Goal: Use online tool/utility: Utilize a website feature to perform a specific function

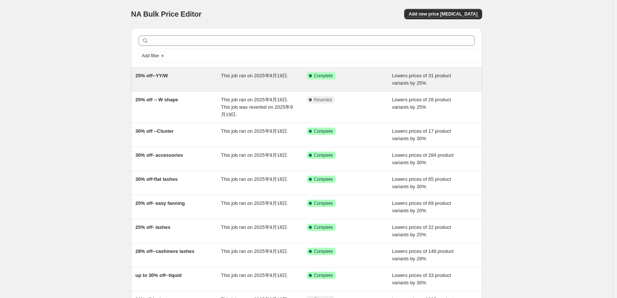
click at [196, 78] on div "25% off--YY/W" at bounding box center [179, 79] width 86 height 15
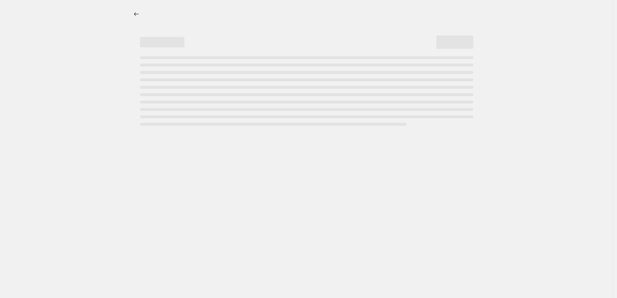
select select "percentage"
select select "collection"
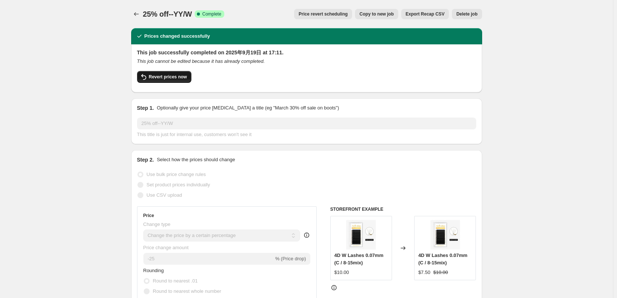
click at [180, 81] on button "Revert prices now" at bounding box center [164, 77] width 54 height 12
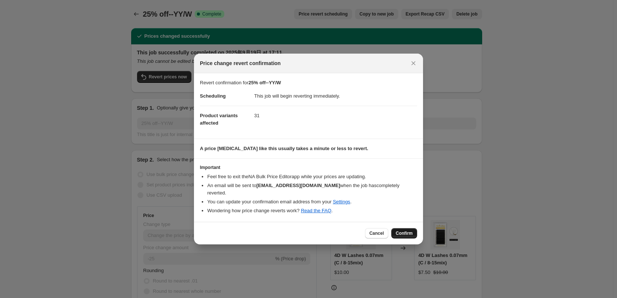
click at [401, 228] on button "Confirm" at bounding box center [404, 233] width 26 height 10
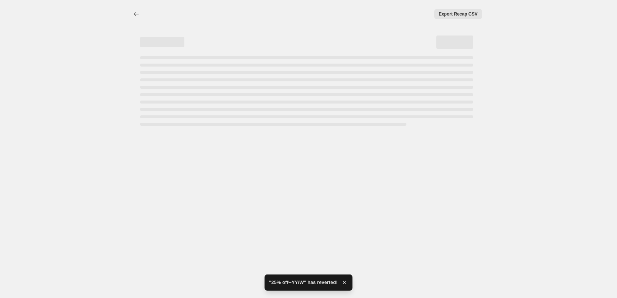
select select "percentage"
select select "collection"
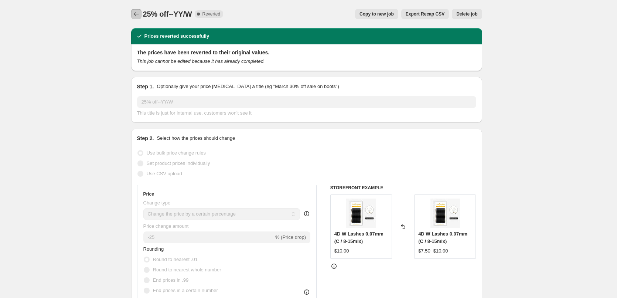
click at [135, 10] on button "Price change jobs" at bounding box center [136, 14] width 10 height 10
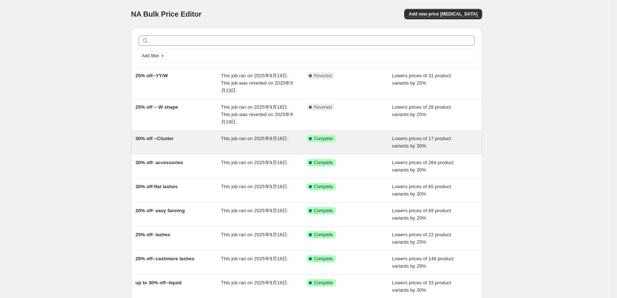
drag, startPoint x: 155, startPoint y: 141, endPoint x: 136, endPoint y: 140, distance: 18.8
click at [136, 140] on div "30% off --Cluster This job ran on 2025年9月18日. Success Complete Complete Lowers …" at bounding box center [306, 142] width 351 height 24
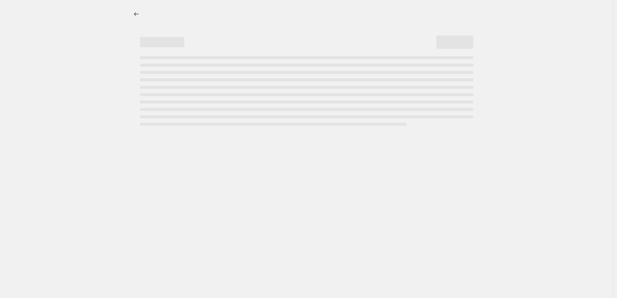
select select "percentage"
select select "collection"
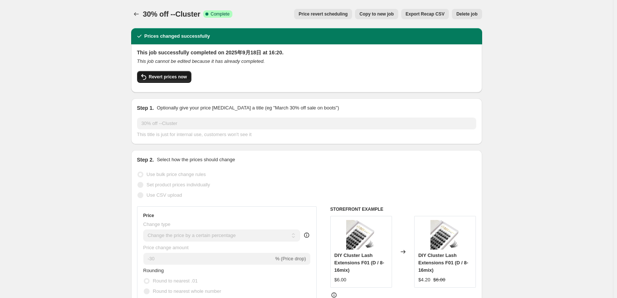
click at [155, 79] on span "Revert prices now" at bounding box center [168, 77] width 38 height 6
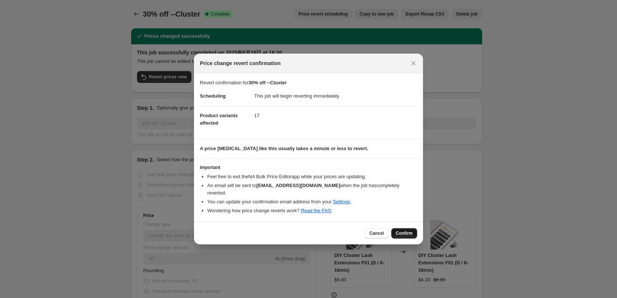
click at [397, 231] on span "Confirm" at bounding box center [404, 233] width 17 height 6
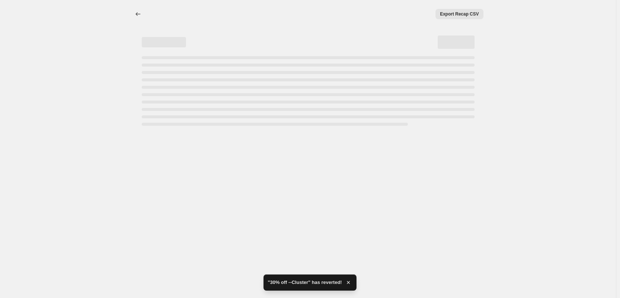
select select "percentage"
select select "collection"
